Goal: Information Seeking & Learning: Understand process/instructions

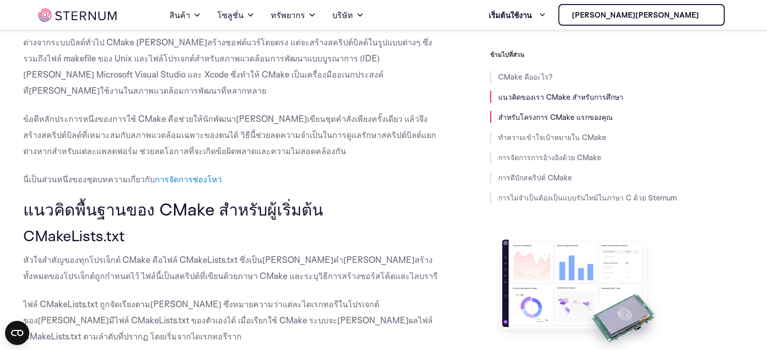
scroll to position [345, 0]
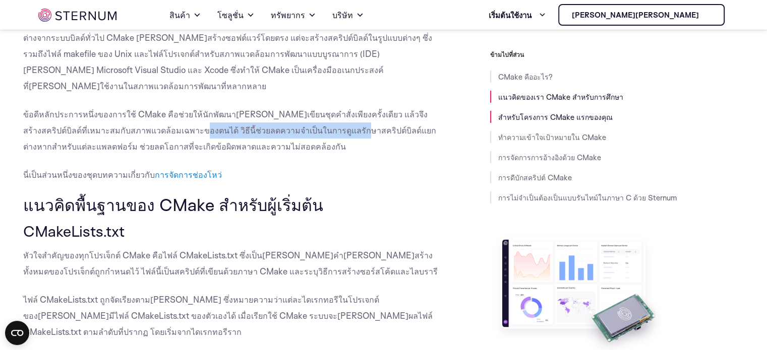
drag, startPoint x: 165, startPoint y: 97, endPoint x: 313, endPoint y: 101, distance: 147.3
click at [313, 109] on font "ข้อดีหลักประการหนึ่งของการใช้ CMake คือช่วยให้นักพัฒนา[PERSON_NAME]เขียนชุดคำสั…" at bounding box center [229, 130] width 413 height 43
click at [267, 114] on p "ข้อดีหลักประการหนึ่งของการใช้ CMake คือช่วยให้นักพัฒนา[PERSON_NAME]เขียนชุดคำสั…" at bounding box center [231, 130] width 416 height 48
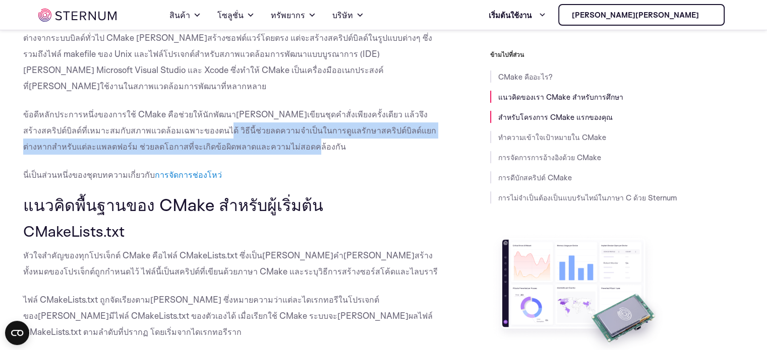
drag, startPoint x: 267, startPoint y: 115, endPoint x: 190, endPoint y: 101, distance: 78.5
click at [173, 106] on p "ข้อดีหลักประการหนึ่งของการใช้ CMake คือช่วยให้นักพัฒนา[PERSON_NAME]เขียนชุดคำสั…" at bounding box center [231, 130] width 416 height 48
click at [254, 106] on p "ข้อดีหลักประการหนึ่งของการใช้ CMake คือช่วยให้นักพัฒนา[PERSON_NAME]เขียนชุดคำสั…" at bounding box center [231, 130] width 416 height 48
click at [307, 106] on p "ข้อดีหลักประการหนึ่งของการใช้ CMake คือช่วยให้นักพัฒนา[PERSON_NAME]เขียนชุดคำสั…" at bounding box center [231, 130] width 416 height 48
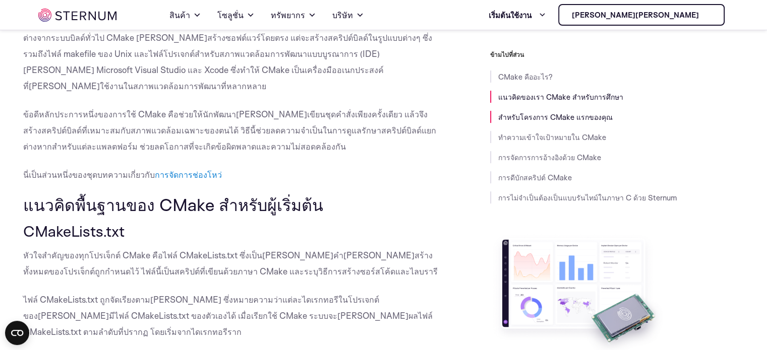
drag, startPoint x: 206, startPoint y: 112, endPoint x: 235, endPoint y: 113, distance: 28.7
click at [235, 113] on font "ข้อดีหลักประการหนึ่งของการใช้ CMake คือช่วยให้นักพัฒนา[PERSON_NAME]เขียนชุดคำสั…" at bounding box center [229, 130] width 413 height 43
click at [266, 113] on p "ข้อดีหลักประการหนึ่งของการใช้ CMake คือช่วยให้นักพัฒนา[PERSON_NAME]เขียนชุดคำสั…" at bounding box center [231, 130] width 416 height 48
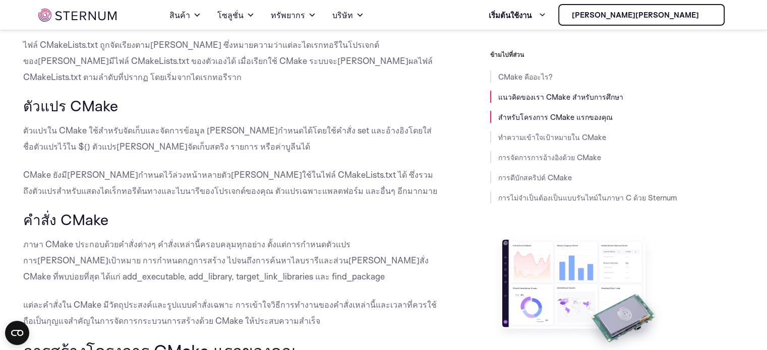
scroll to position [647, 0]
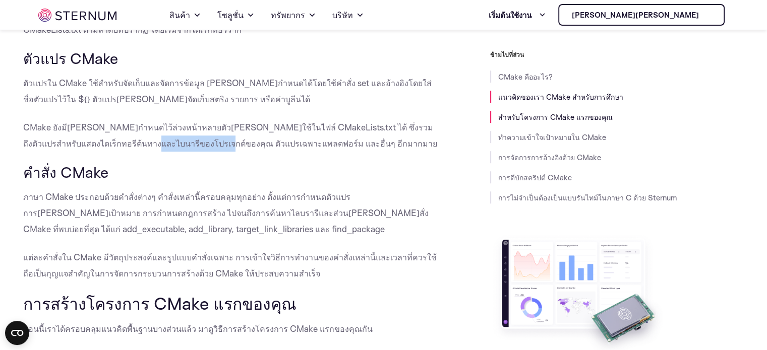
drag, startPoint x: 127, startPoint y: 110, endPoint x: 193, endPoint y: 110, distance: 66.0
click at [189, 122] on font "CMake ยังมี[PERSON_NAME]กำหนดไว้ล่วงหน้าหลายตัว[PERSON_NAME]ใช้ในไฟล์ CMakeList…" at bounding box center [230, 135] width 414 height 27
click at [220, 122] on font "CMake ยังมี[PERSON_NAME]กำหนดไว้ล่วงหน้าหลายตัว[PERSON_NAME]ใช้ในไฟล์ CMakeList…" at bounding box center [230, 135] width 414 height 27
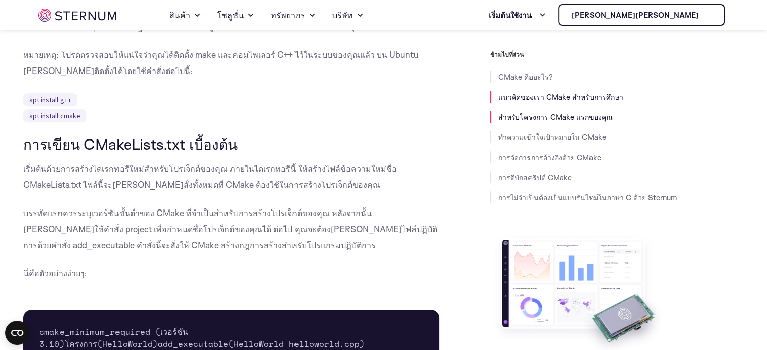
scroll to position [1000, 0]
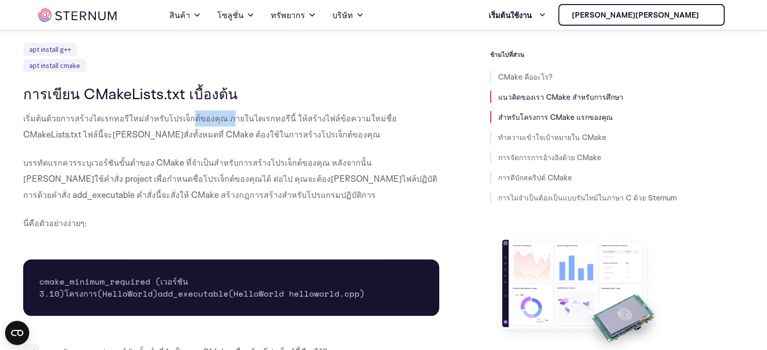
drag, startPoint x: 183, startPoint y: 85, endPoint x: 221, endPoint y: 86, distance: 37.8
click at [221, 113] on font "เริ่มต้นด้วยการสร้างไดเรกทอรีใหม่สำหรับโปรเจ็กต์ของคุณ ภายในไดเรกทอรีนี้ ให้สร้…" at bounding box center [210, 126] width 374 height 27
click at [228, 113] on font "เริ่มต้นด้วยการสร้างไดเรกทอรีใหม่สำหรับโปรเจ็กต์ของคุณ ภายในไดเรกทอรีนี้ ให้สร้…" at bounding box center [210, 126] width 374 height 27
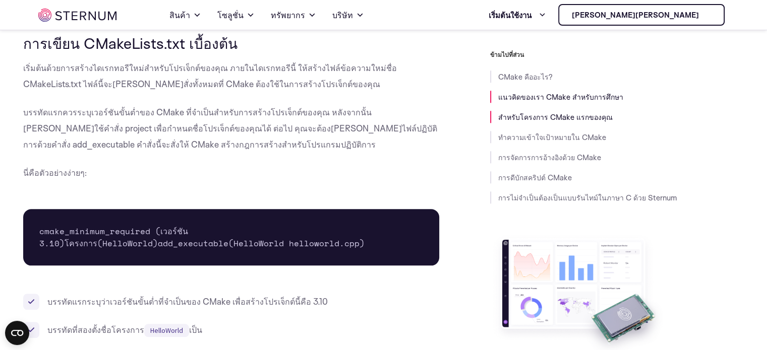
drag, startPoint x: 248, startPoint y: 224, endPoint x: 38, endPoint y: 234, distance: 210.0
click at [38, 234] on pre "cmake_minimum_required (เวอร์ชัน 3.10) โครงการ(HelloWorld) add_executable(Hello…" at bounding box center [231, 237] width 416 height 56
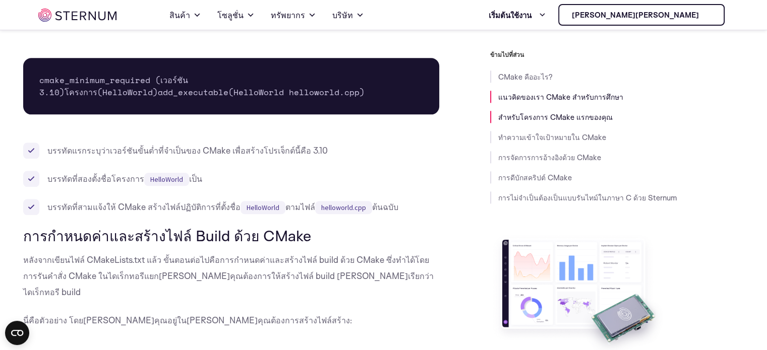
scroll to position [1101, 0]
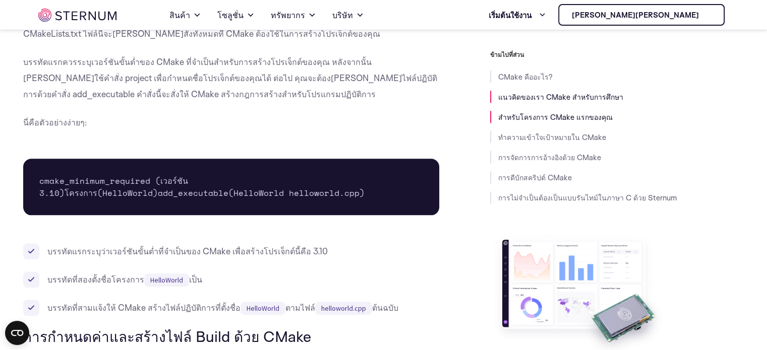
copy font "add_executable(HelloWorld helloworld.cpp)"
click at [265, 243] on li "บรรทัดแรกระบุว่าเวอร์ชันขั้นต่ำที่จำเป็นของ CMake เพื่อสร้างโปรเจ็กต์นี้คือ 3.10" at bounding box center [231, 251] width 416 height 16
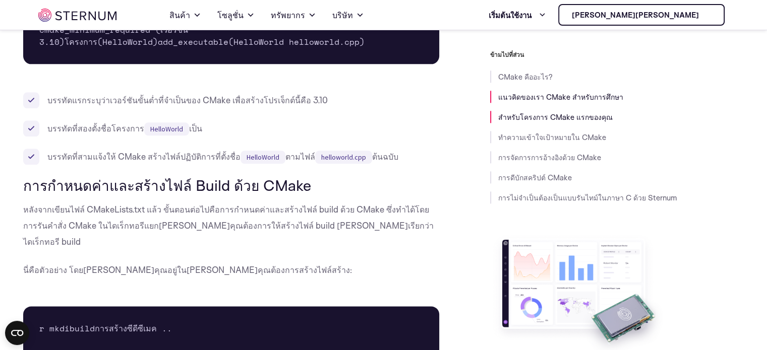
scroll to position [1151, 0]
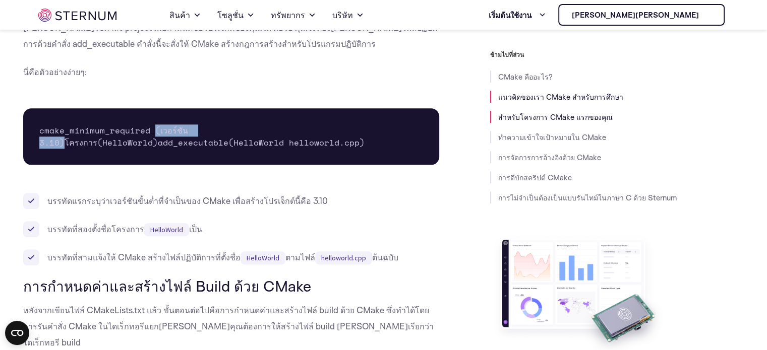
drag, startPoint x: 217, startPoint y: 96, endPoint x: 159, endPoint y: 98, distance: 58.0
click at [154, 108] on pre "cmake_minimum_required (เวอร์ชัน 3.10) โครงการ(HelloWorld) add_executable(Hello…" at bounding box center [231, 136] width 416 height 56
copy font "(เวอร์ชัน 3.10)"
click at [225, 196] on font "บรรทัดแรกระบุว่าเวอร์ชันขั้นต่ำที่จำเป็นของ CMake เพื่อสร้างโปรเจ็กต์นี้คือ 3.10" at bounding box center [187, 201] width 280 height 11
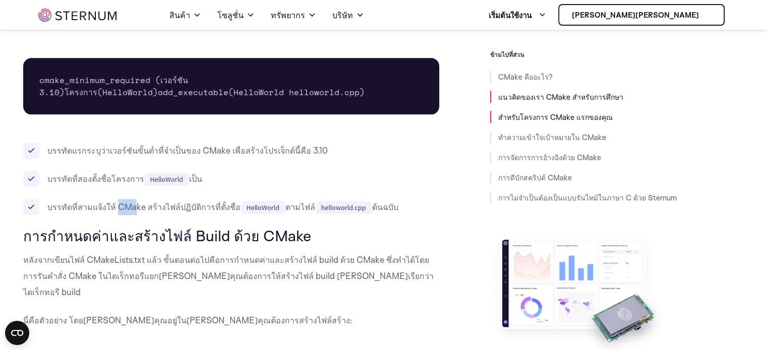
drag, startPoint x: 117, startPoint y: 190, endPoint x: 139, endPoint y: 190, distance: 21.7
click at [139, 202] on font "บรรทัดที่สามแจ้งให้ CMake สร้างไฟล์ปฏิบัติการที่ตั้งชื่อ" at bounding box center [143, 207] width 193 height 11
click at [148, 202] on font "บรรทัดที่สามแจ้งให้ CMake สร้างไฟล์ปฏิบัติการที่ตั้งชื่อ" at bounding box center [143, 207] width 193 height 11
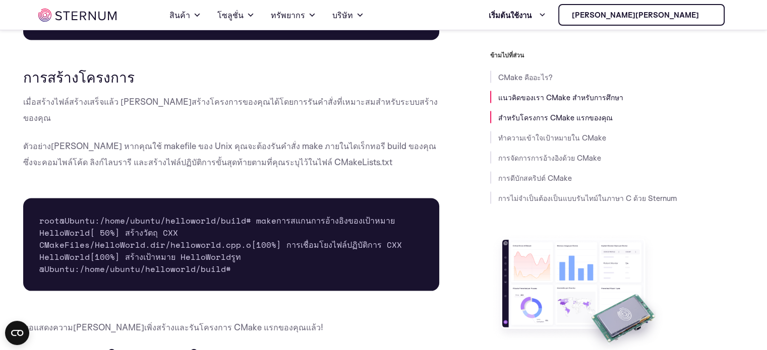
scroll to position [1908, 0]
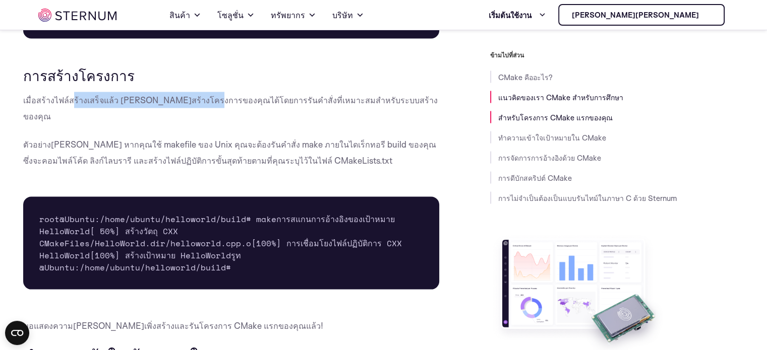
drag, startPoint x: 109, startPoint y: 184, endPoint x: 198, endPoint y: 185, distance: 88.7
click at [198, 121] on font "เมื่อสร้างไฟล์สร้างเสร็จแล้ว [PERSON_NAME]สร้างโครงการของคุณได้โดยการรันคำสั่งท…" at bounding box center [230, 107] width 414 height 27
click at [204, 121] on font "เมื่อสร้างไฟล์สร้างเสร็จแล้ว [PERSON_NAME]สร้างโครงการของคุณได้โดยการรันคำสั่งท…" at bounding box center [230, 107] width 414 height 27
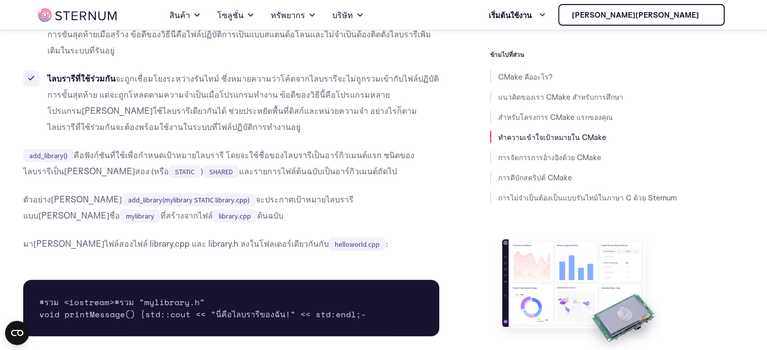
scroll to position [2563, 0]
